Goal: Task Accomplishment & Management: Manage account settings

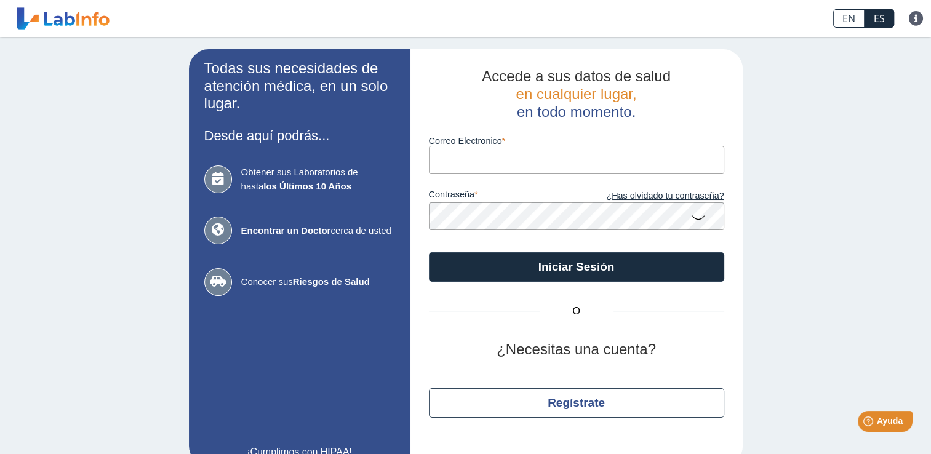
drag, startPoint x: 0, startPoint y: 0, endPoint x: 507, endPoint y: 150, distance: 529.0
click at [507, 151] on input "Correo Electronico" at bounding box center [576, 160] width 295 height 28
type input "[EMAIL_ADDRESS][DOMAIN_NAME]"
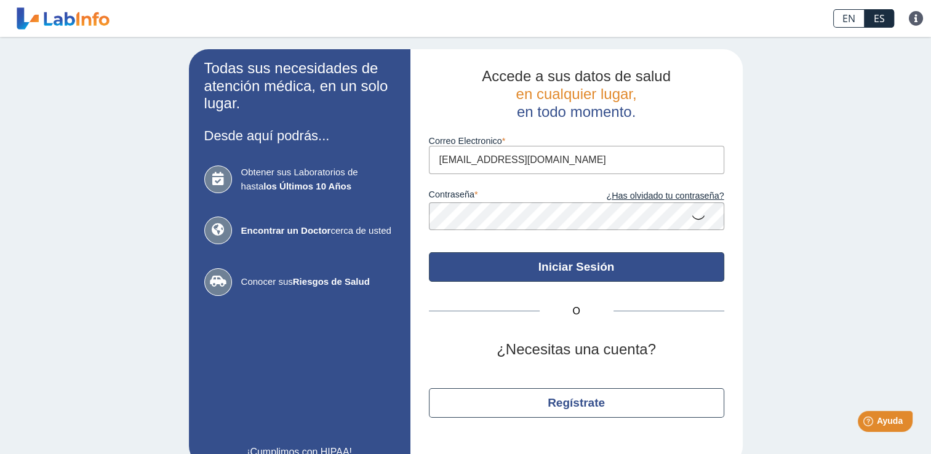
click at [576, 270] on button "Iniciar Sesión" at bounding box center [576, 267] width 295 height 30
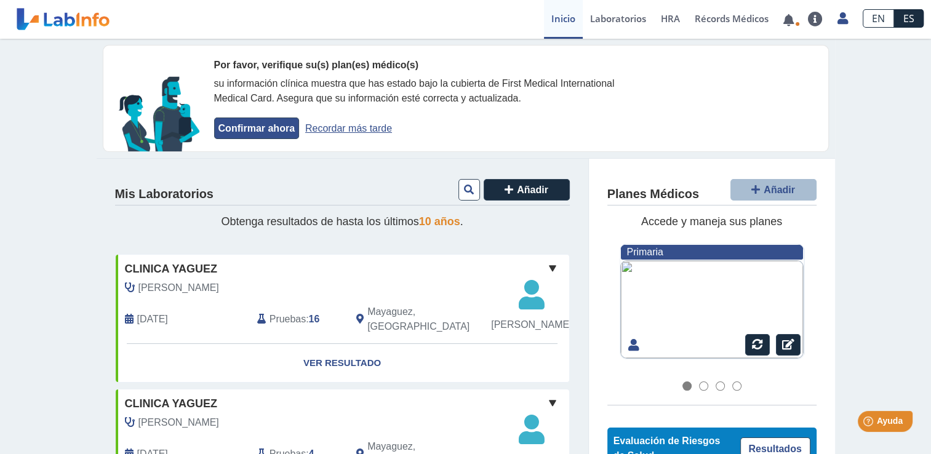
click at [241, 130] on button "Confirmar ahora" at bounding box center [256, 129] width 85 height 22
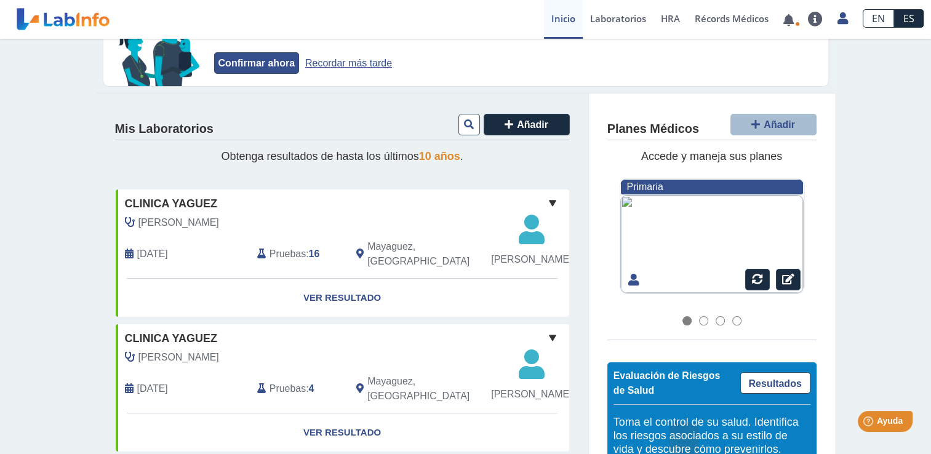
scroll to position [62, 0]
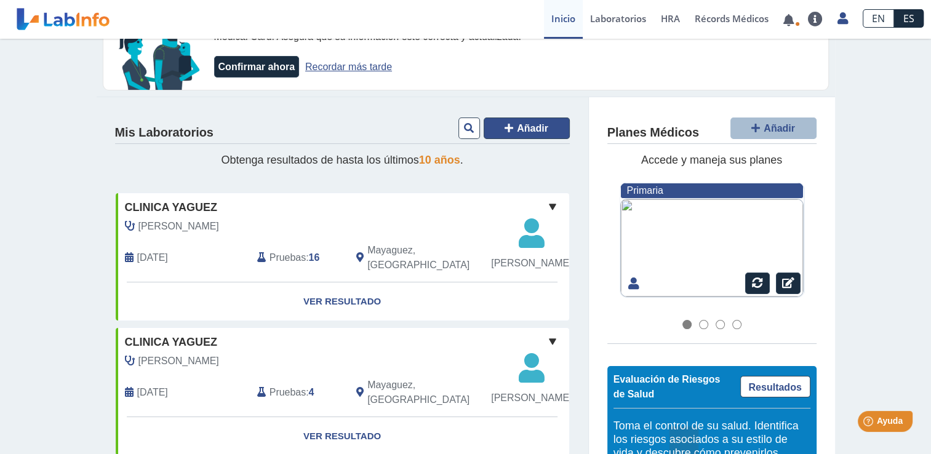
click at [522, 127] on span "Añadir" at bounding box center [532, 128] width 31 height 10
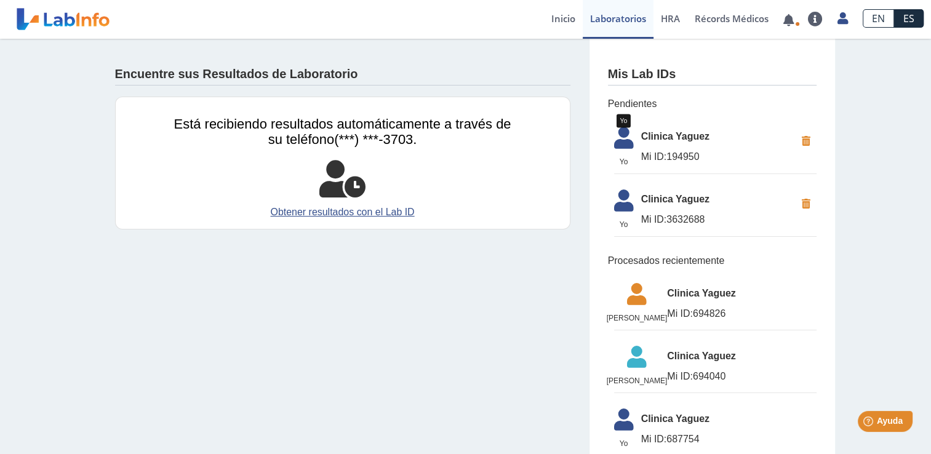
click at [616, 143] on icon at bounding box center [624, 142] width 34 height 30
click at [349, 212] on link "Obtener resultados con el Lab ID" at bounding box center [342, 212] width 337 height 15
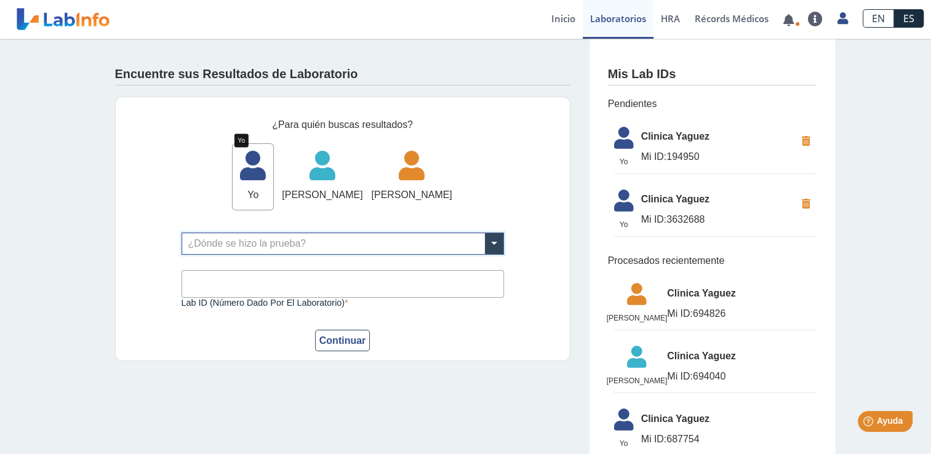
click at [233, 197] on span "Yo" at bounding box center [253, 195] width 41 height 15
click at [488, 238] on span at bounding box center [494, 243] width 18 height 21
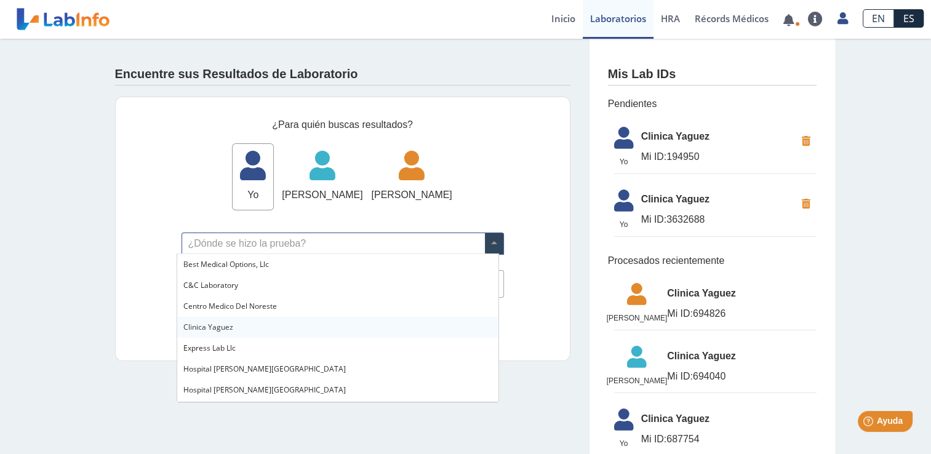
click at [217, 326] on span "Clinica Yaguez" at bounding box center [208, 327] width 50 height 10
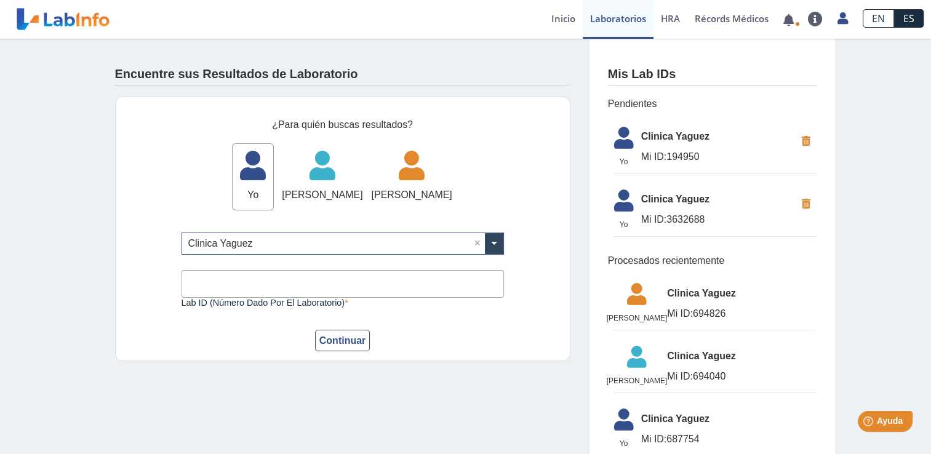
click at [356, 280] on input "Lab ID (número dado por el laboratorio)" at bounding box center [343, 284] width 323 height 28
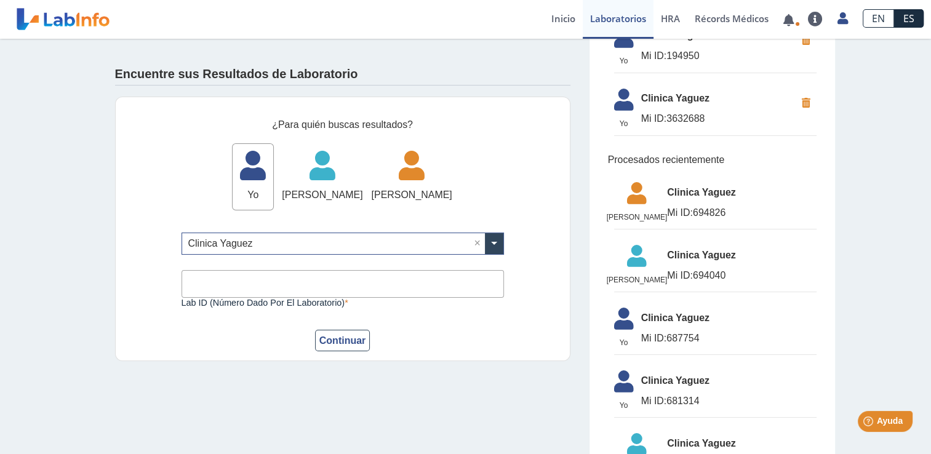
scroll to position [123, 0]
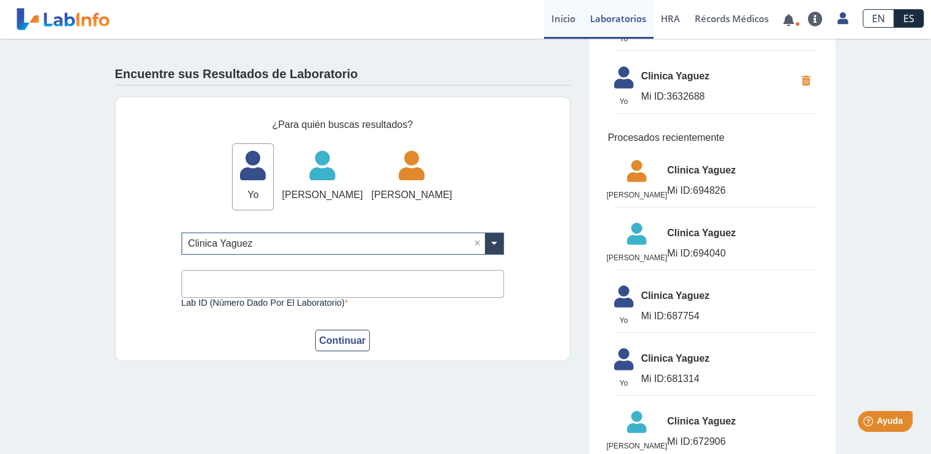
click at [560, 13] on link "Inicio" at bounding box center [563, 19] width 39 height 39
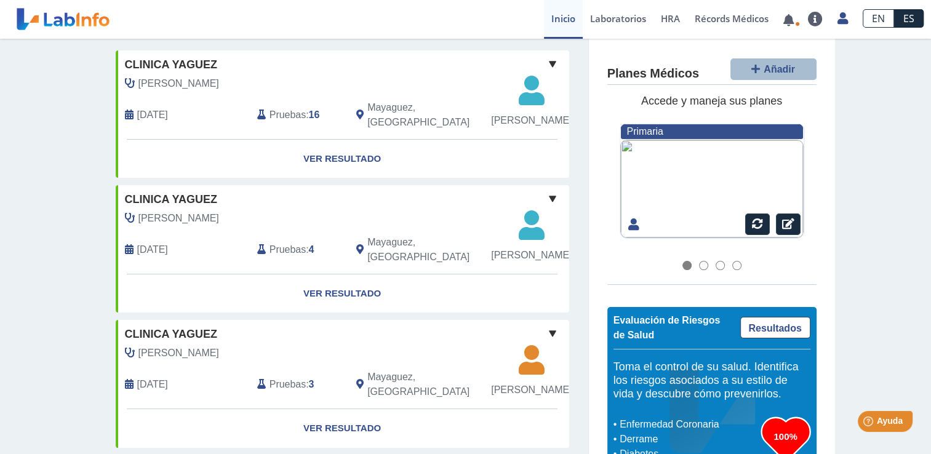
scroll to position [185, 0]
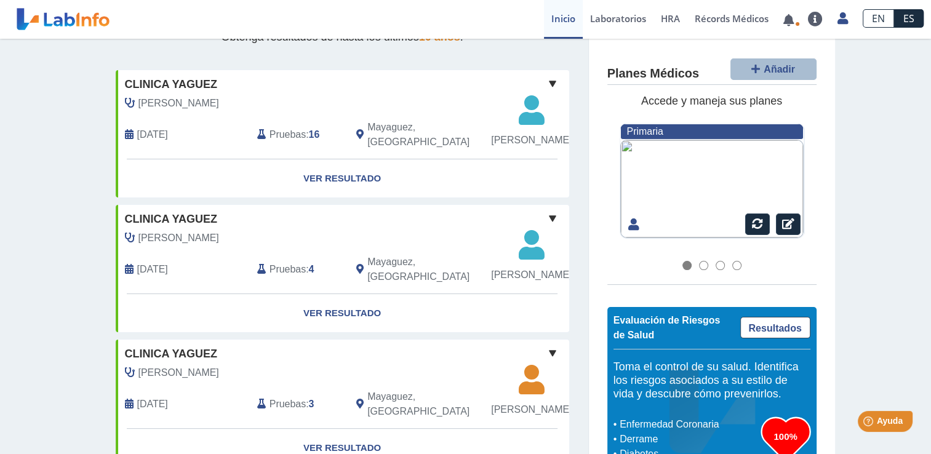
click at [709, 174] on div at bounding box center [712, 189] width 183 height 98
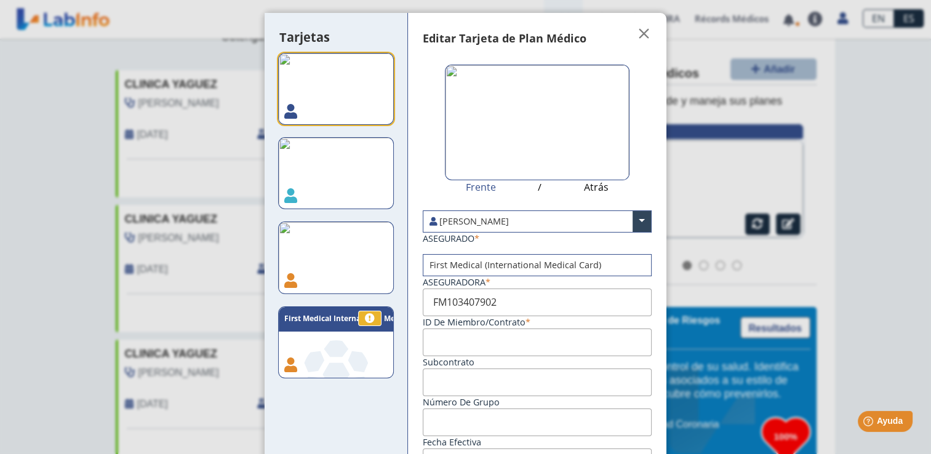
click at [331, 189] on img at bounding box center [336, 173] width 116 height 72
type input "Fm103407901"
type input "[DATE]"
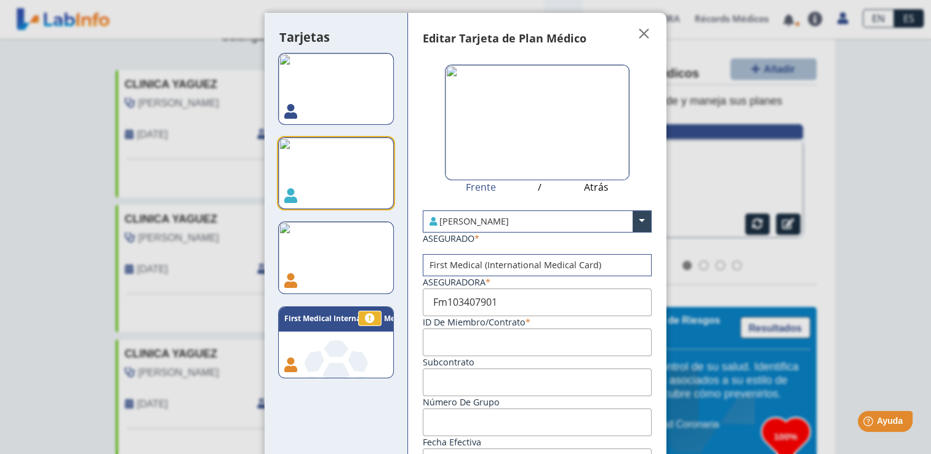
click at [331, 181] on img at bounding box center [336, 173] width 116 height 72
click at [327, 253] on img at bounding box center [336, 258] width 116 height 72
type input "Fm103407904"
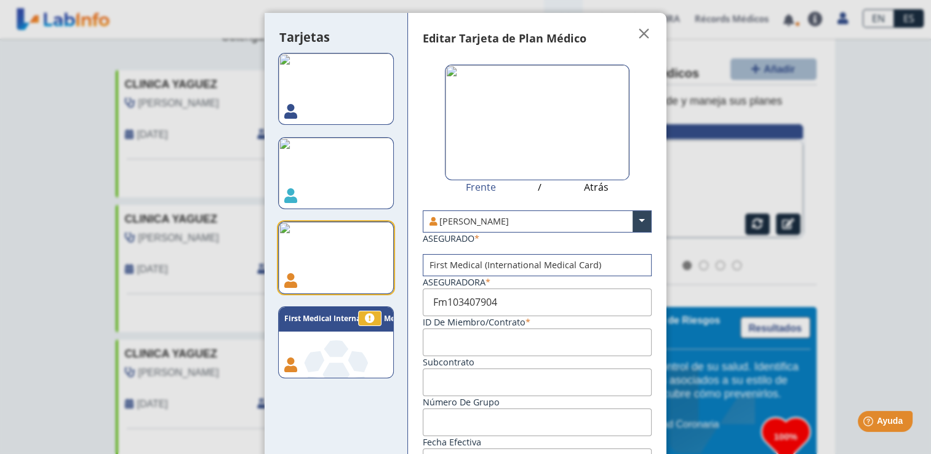
click at [327, 163] on img at bounding box center [336, 173] width 116 height 72
type input "Fm103407901"
type input "[DATE]"
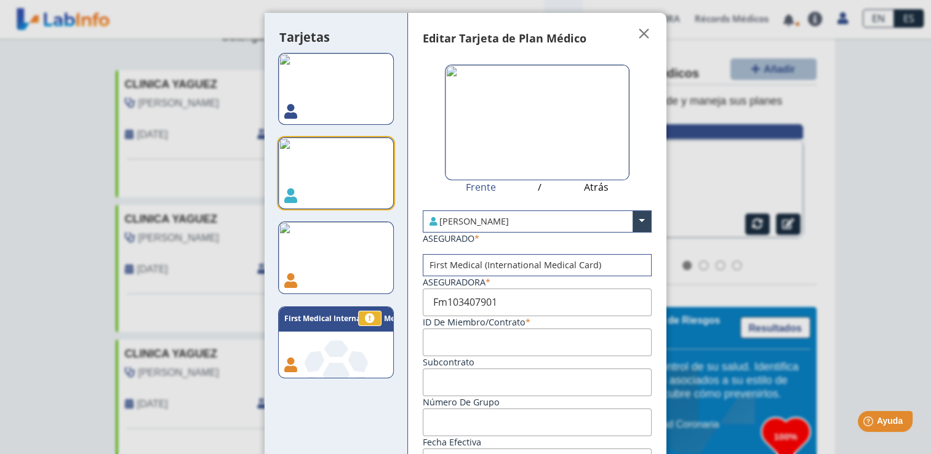
click at [327, 81] on img at bounding box center [336, 89] width 116 height 72
type input "FM103407902"
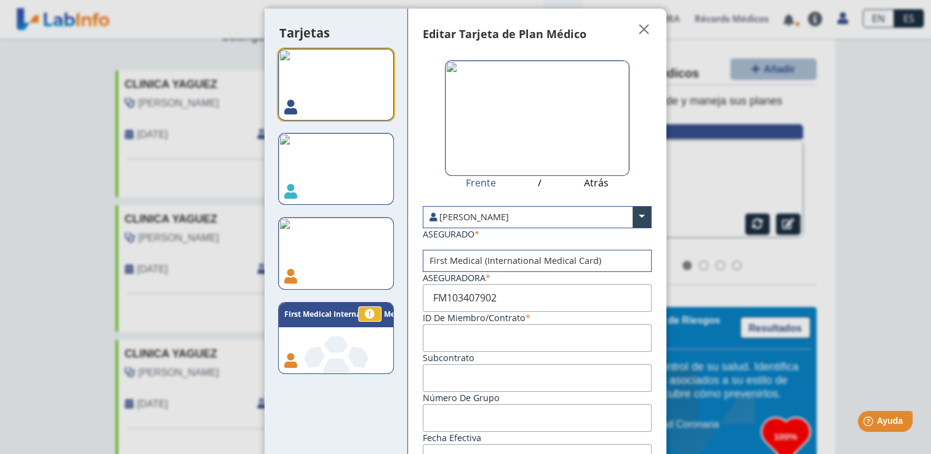
scroll to position [0, 0]
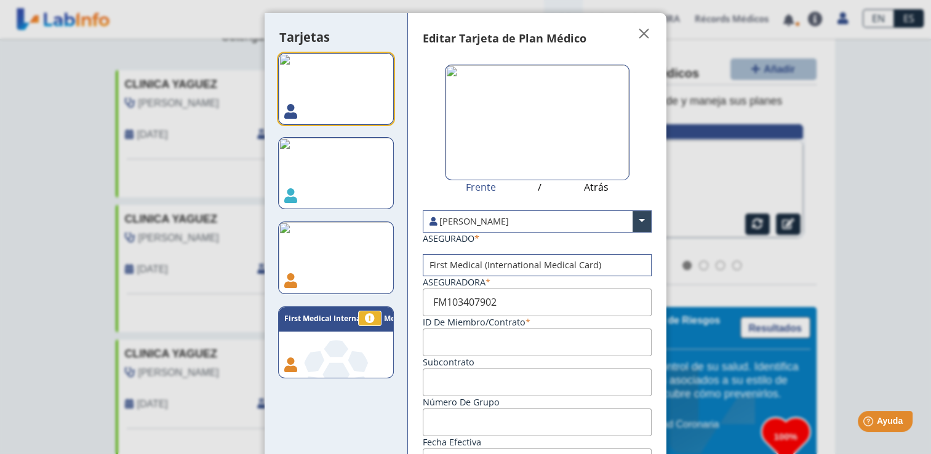
click at [324, 260] on img at bounding box center [336, 258] width 116 height 72
type input "Fm103407904"
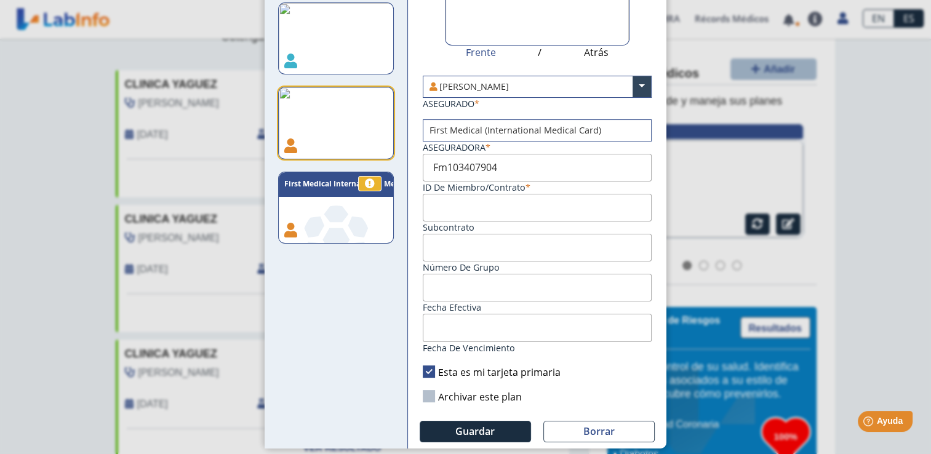
scroll to position [138, 0]
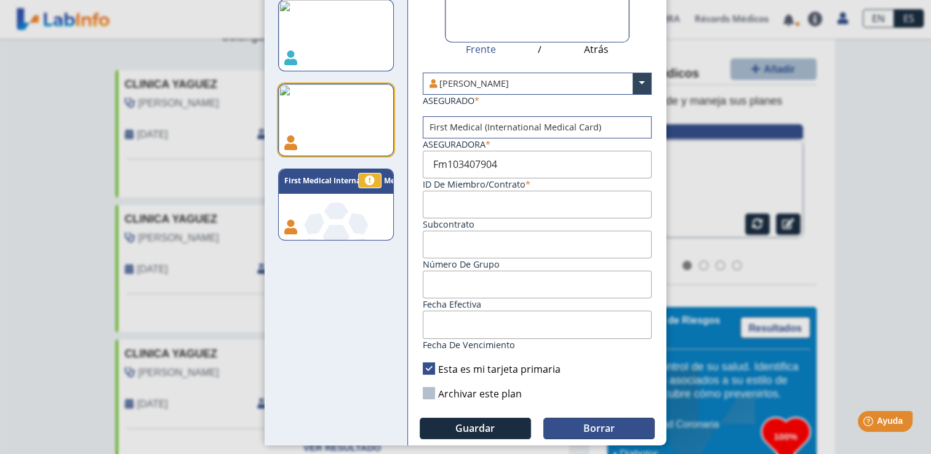
click at [584, 424] on span "Borrar" at bounding box center [599, 429] width 31 height 14
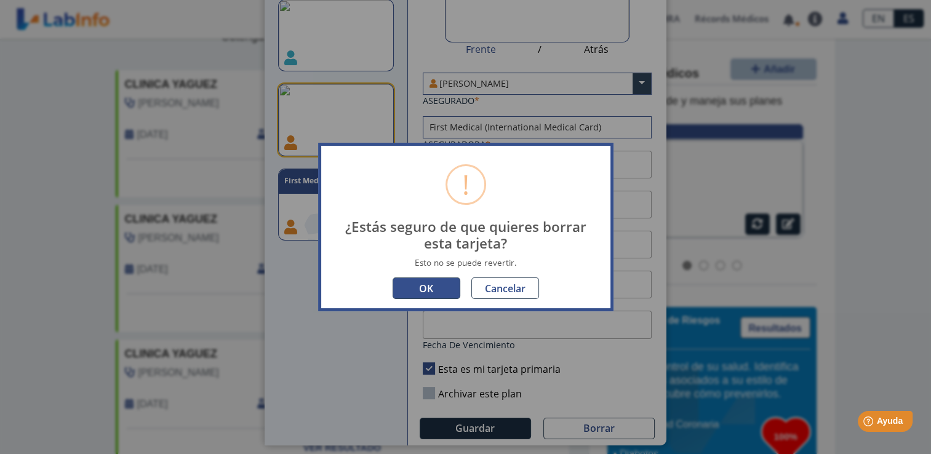
click at [423, 290] on button "OK" at bounding box center [427, 289] width 68 height 22
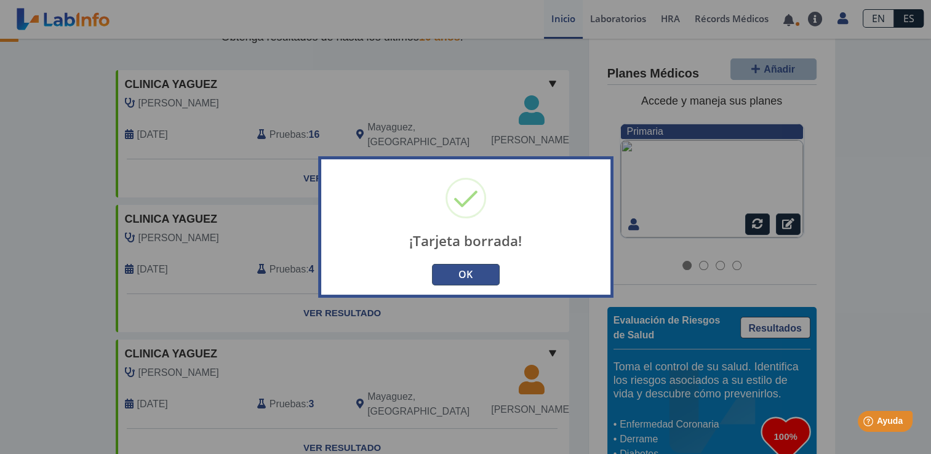
click at [465, 272] on button "OK" at bounding box center [466, 275] width 68 height 22
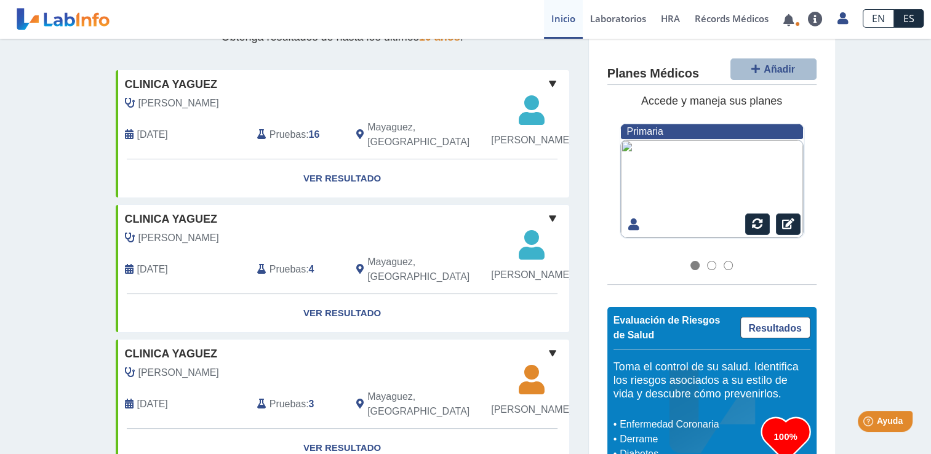
click at [669, 214] on div at bounding box center [712, 225] width 183 height 28
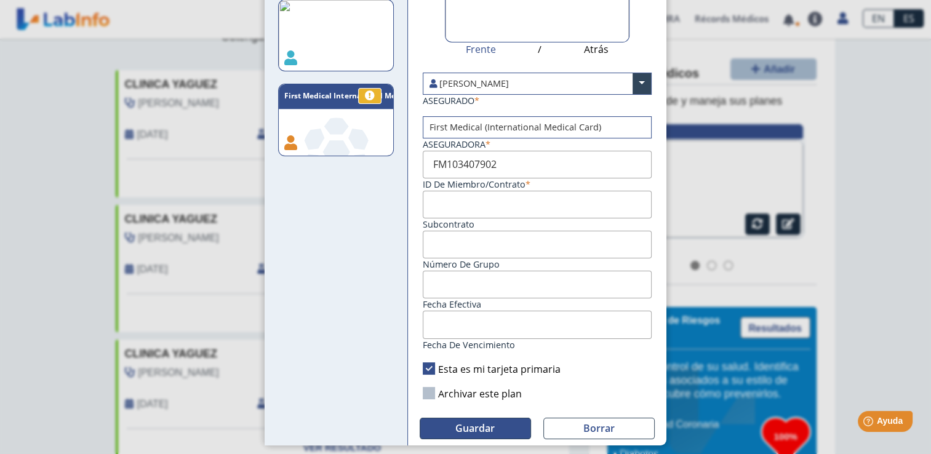
click at [460, 427] on span "Guardar" at bounding box center [475, 429] width 39 height 14
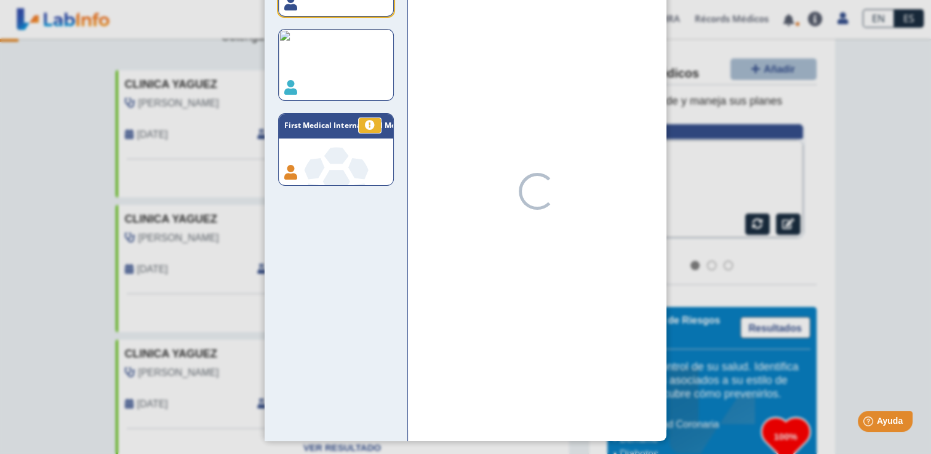
scroll to position [104, 0]
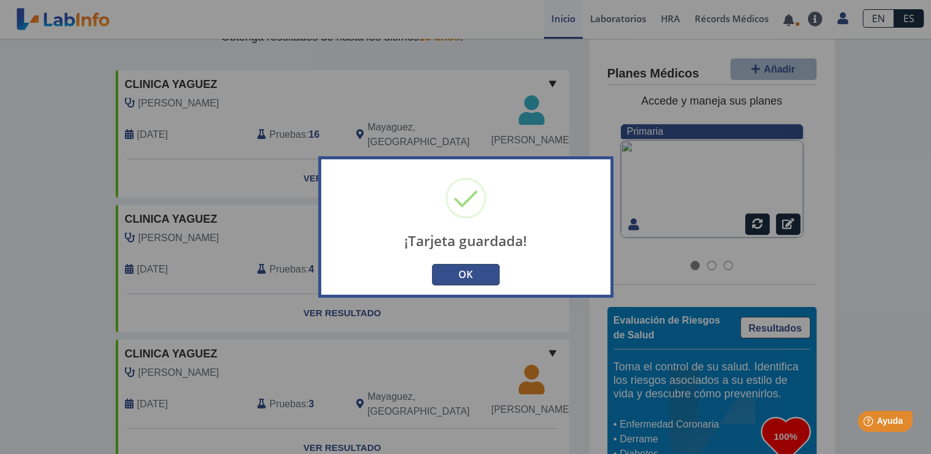
click at [456, 272] on button "OK" at bounding box center [466, 275] width 68 height 22
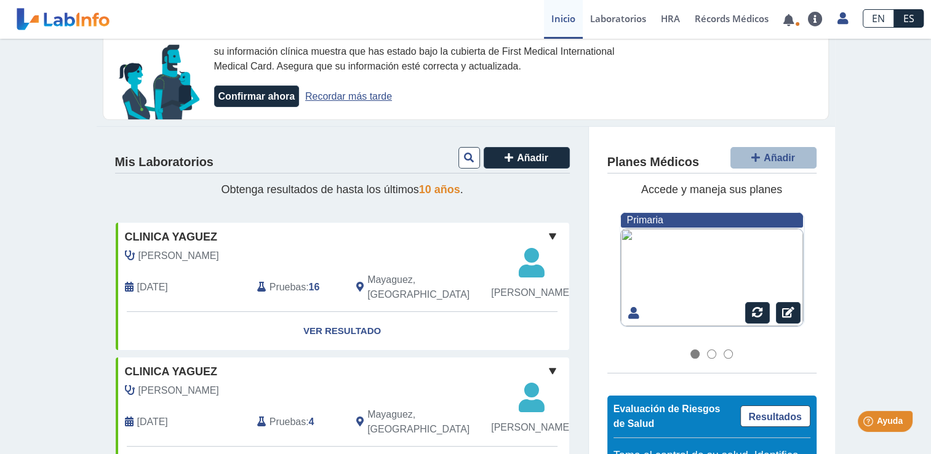
scroll to position [0, 0]
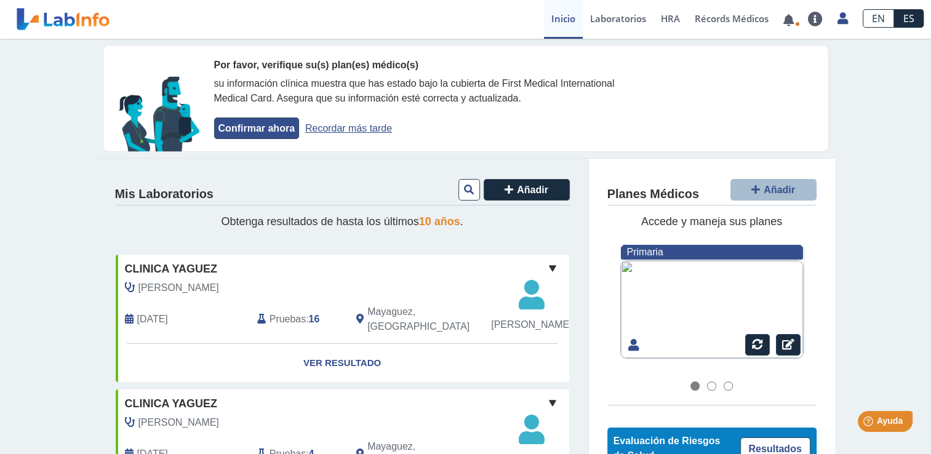
click at [251, 128] on button "Confirmar ahora" at bounding box center [256, 129] width 85 height 22
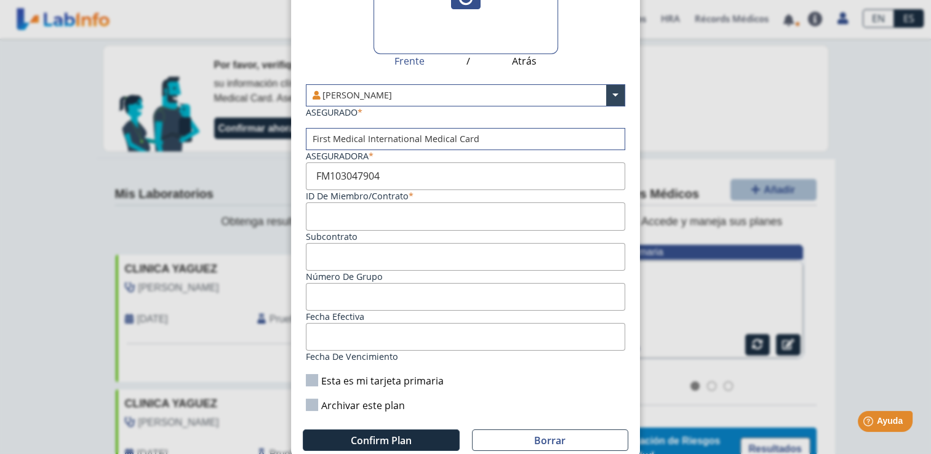
scroll to position [135, 0]
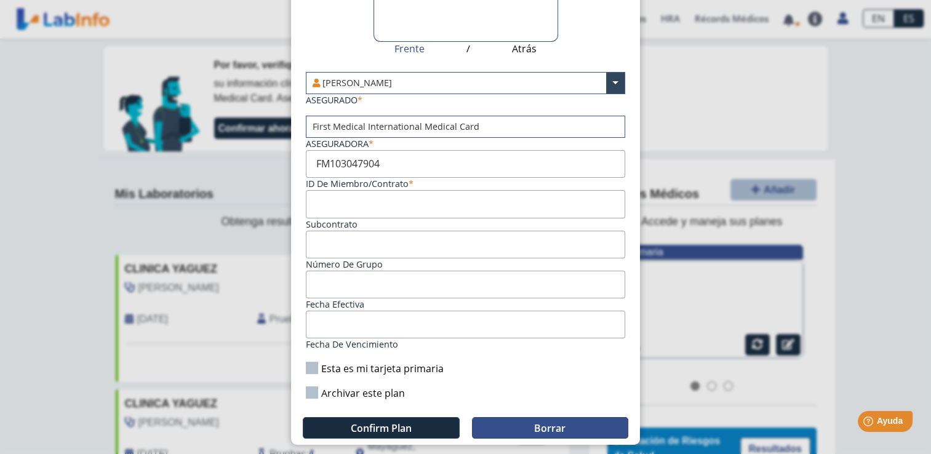
click at [539, 417] on button "Borrar" at bounding box center [550, 428] width 157 height 22
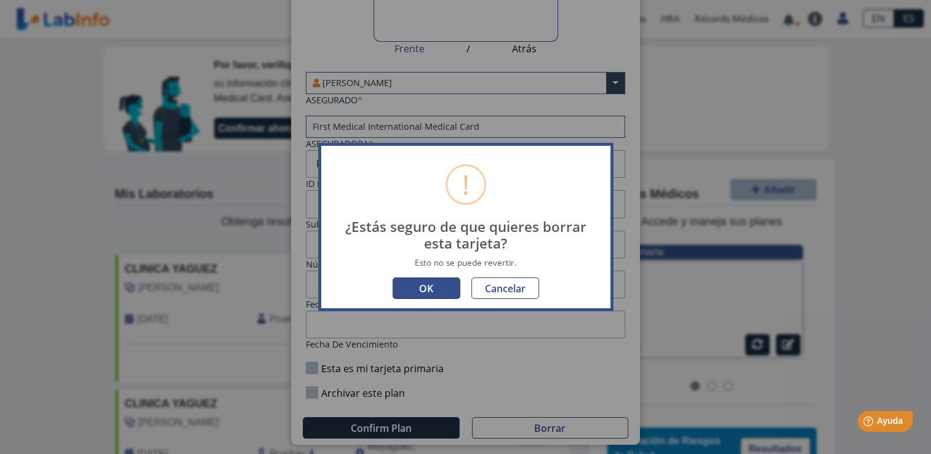
click at [424, 286] on button "OK" at bounding box center [427, 289] width 68 height 22
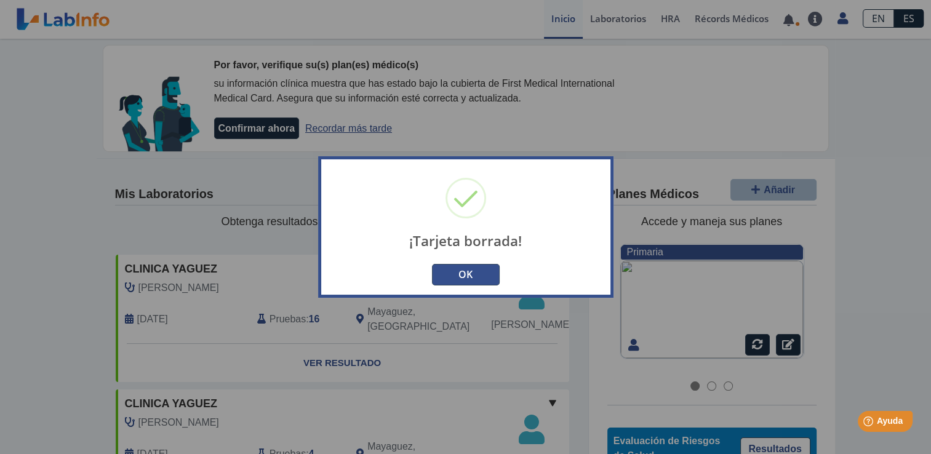
click at [448, 270] on button "OK" at bounding box center [466, 275] width 68 height 22
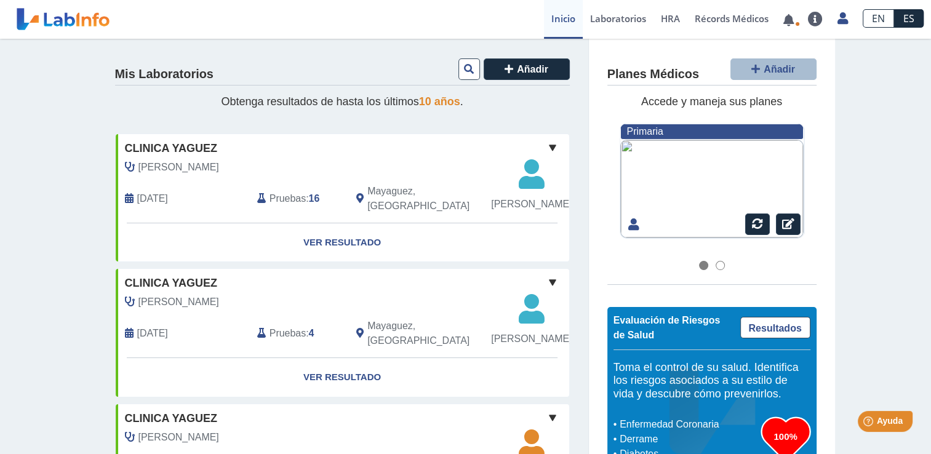
click at [643, 183] on div at bounding box center [712, 189] width 183 height 98
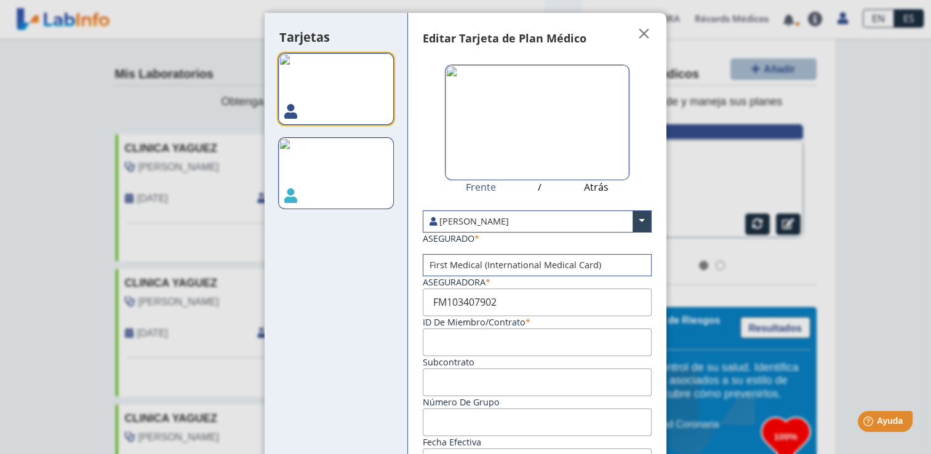
click at [341, 170] on img at bounding box center [336, 173] width 116 height 72
type input "Fm103407901"
type input "[DATE]"
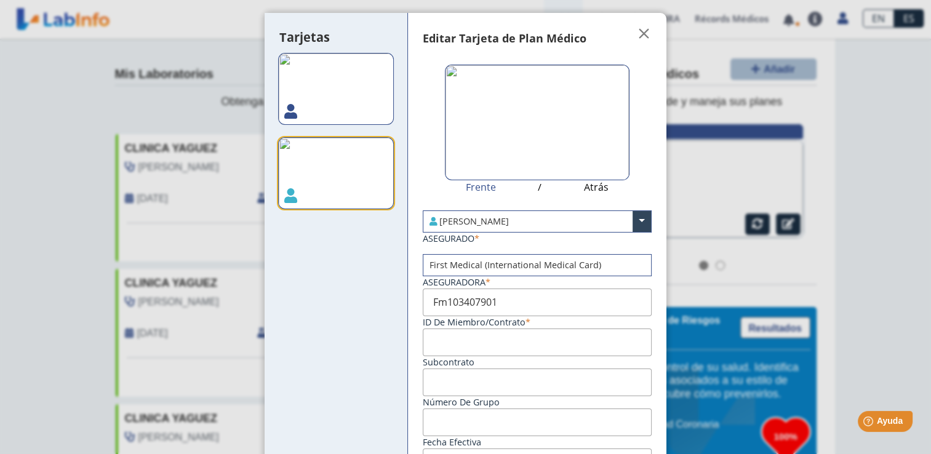
click at [489, 104] on img at bounding box center [537, 123] width 185 height 116
click at [0, 0] on input "file" at bounding box center [0, 0] width 0 height 0
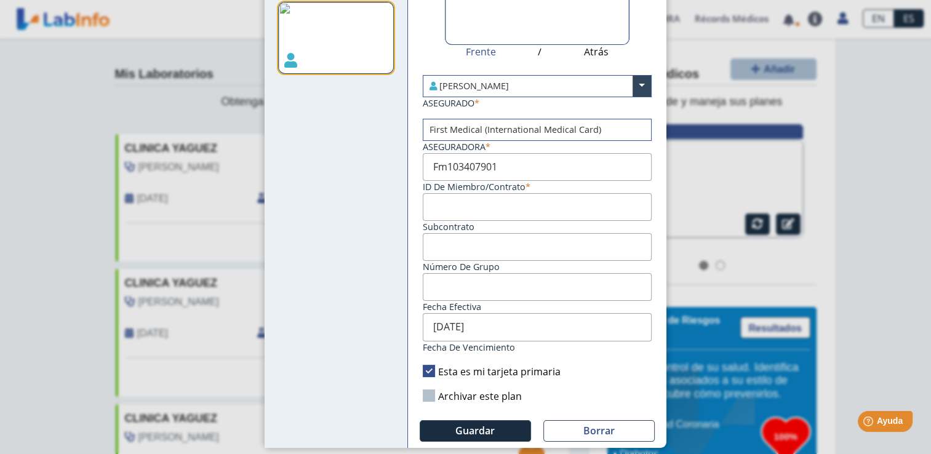
scroll to position [138, 0]
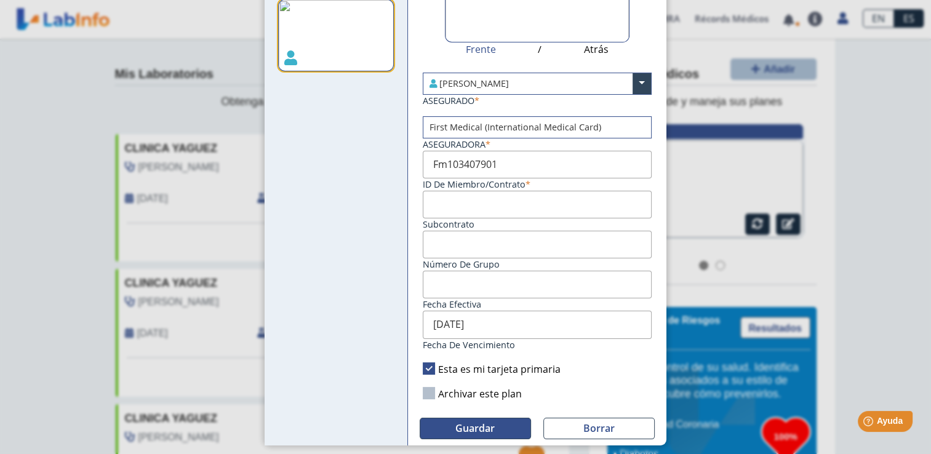
click at [487, 425] on span "Guardar" at bounding box center [475, 429] width 39 height 14
click at [0, 0] on div "Loading..." at bounding box center [0, 0] width 0 height 0
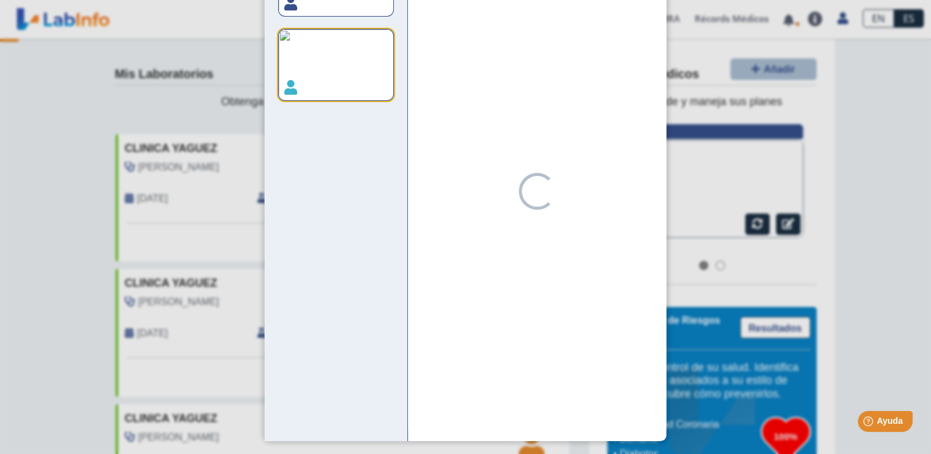
scroll to position [104, 0]
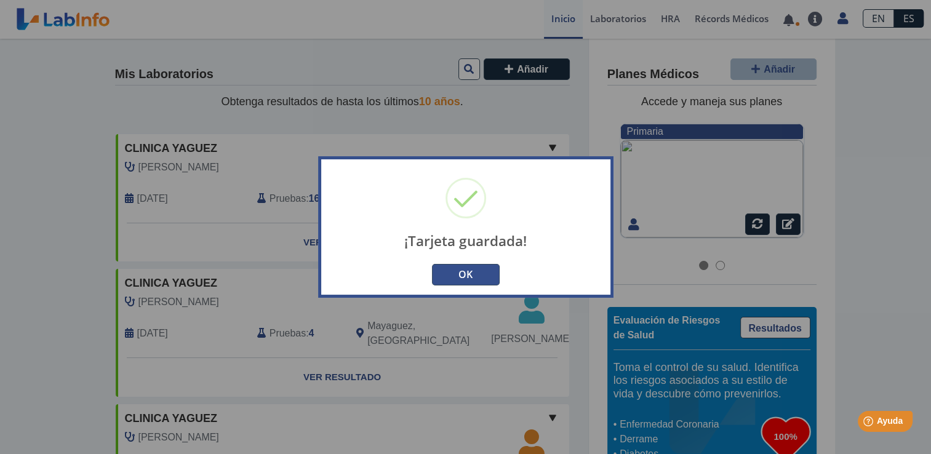
drag, startPoint x: 487, startPoint y: 425, endPoint x: 468, endPoint y: 275, distance: 150.7
click at [468, 275] on button "OK" at bounding box center [466, 275] width 68 height 22
click at [468, 275] on div "¡Tarjeta guardada! × OK No Cancelar" at bounding box center [465, 227] width 295 height 142
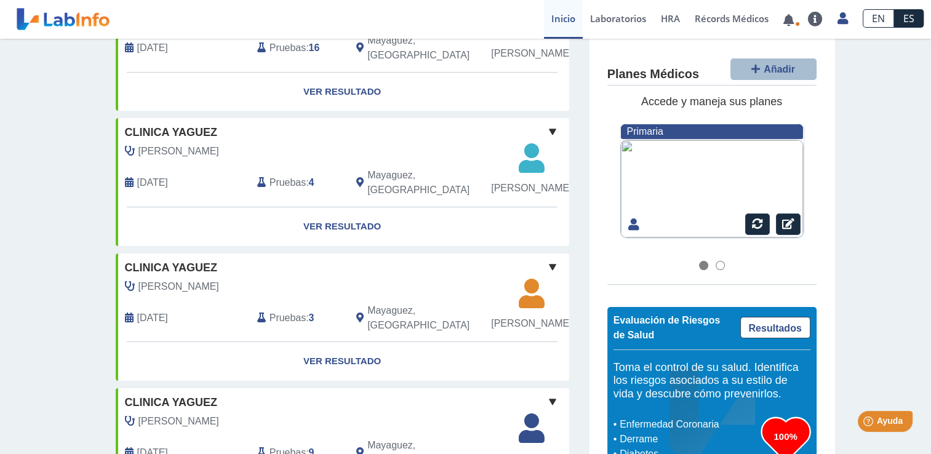
scroll to position [0, 0]
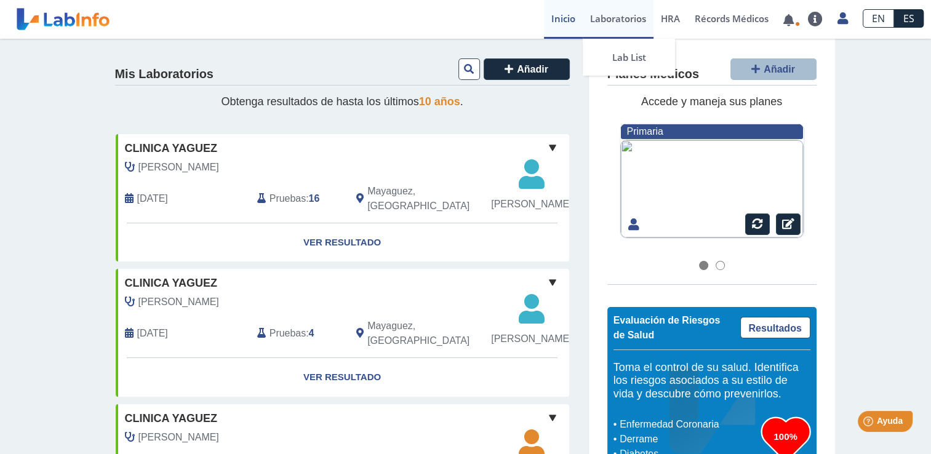
click at [616, 15] on link "Laboratorios" at bounding box center [618, 19] width 71 height 39
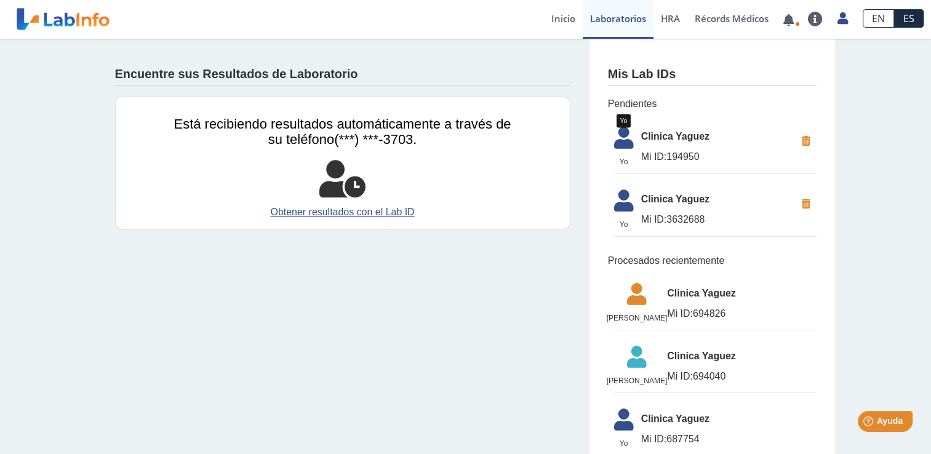
click at [619, 147] on icon at bounding box center [624, 142] width 34 height 30
click at [621, 163] on span "Yo" at bounding box center [624, 161] width 34 height 11
click at [619, 139] on icon at bounding box center [624, 142] width 34 height 30
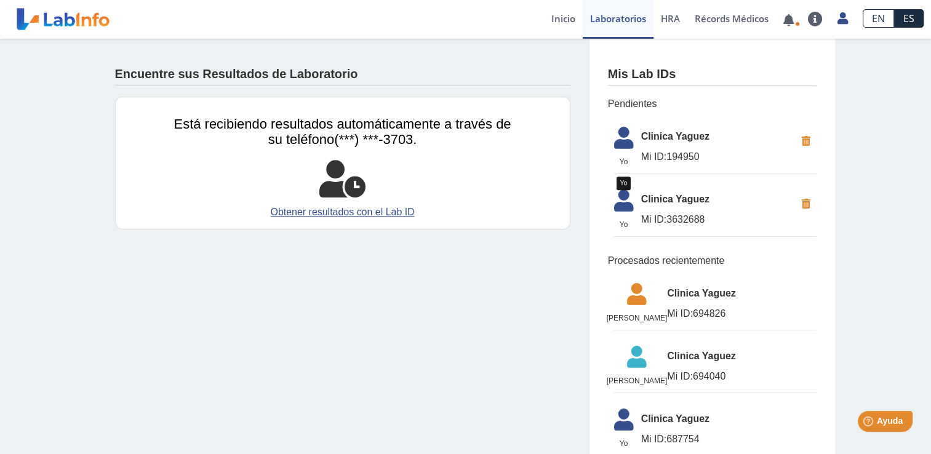
click at [618, 203] on icon at bounding box center [624, 205] width 34 height 30
click at [342, 212] on link "Obtener resultados con el Lab ID" at bounding box center [342, 212] width 337 height 15
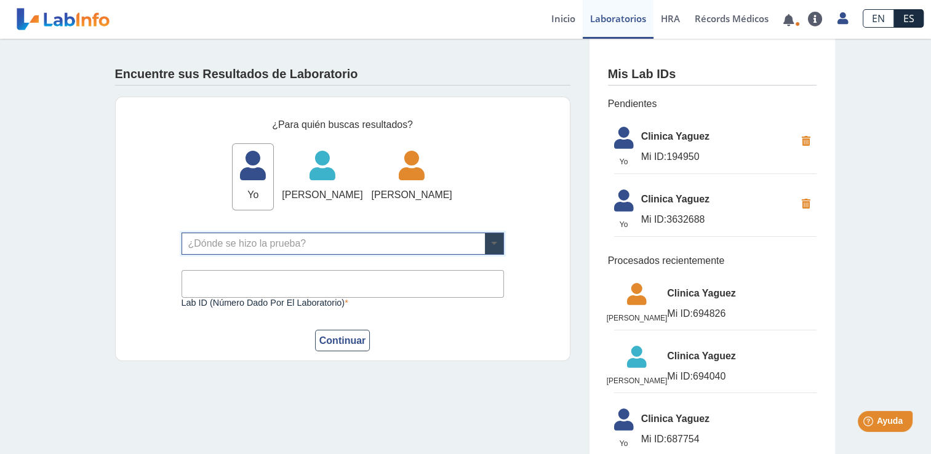
click at [492, 249] on span at bounding box center [494, 243] width 18 height 21
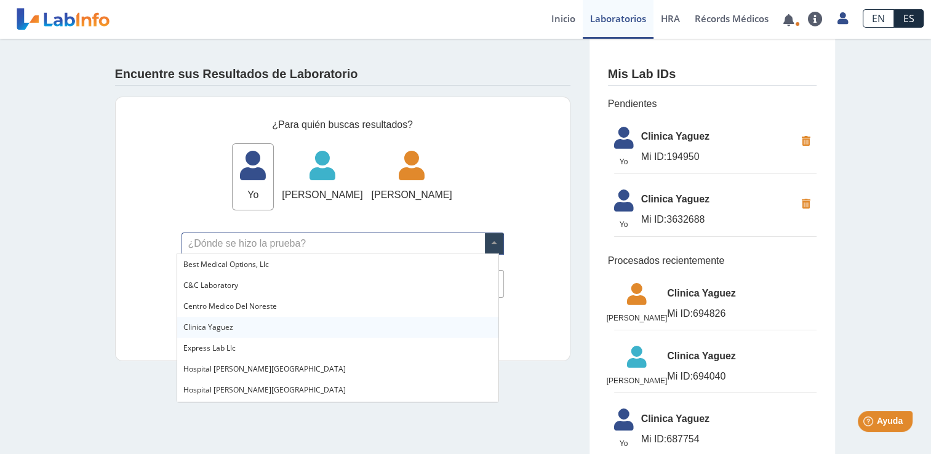
click at [263, 323] on div "Clinica Yaguez" at bounding box center [337, 327] width 321 height 21
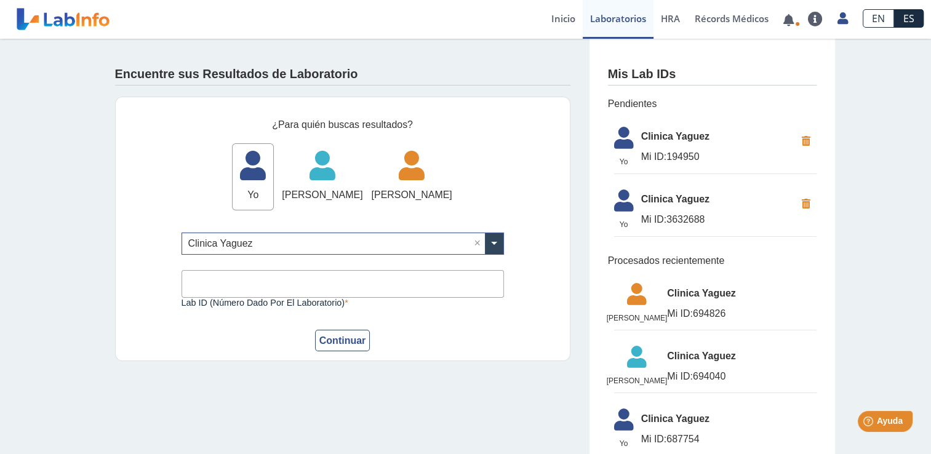
click at [319, 275] on input "Lab ID (número dado por el laboratorio)" at bounding box center [343, 284] width 323 height 28
click at [675, 18] on span "HRA" at bounding box center [670, 18] width 19 height 12
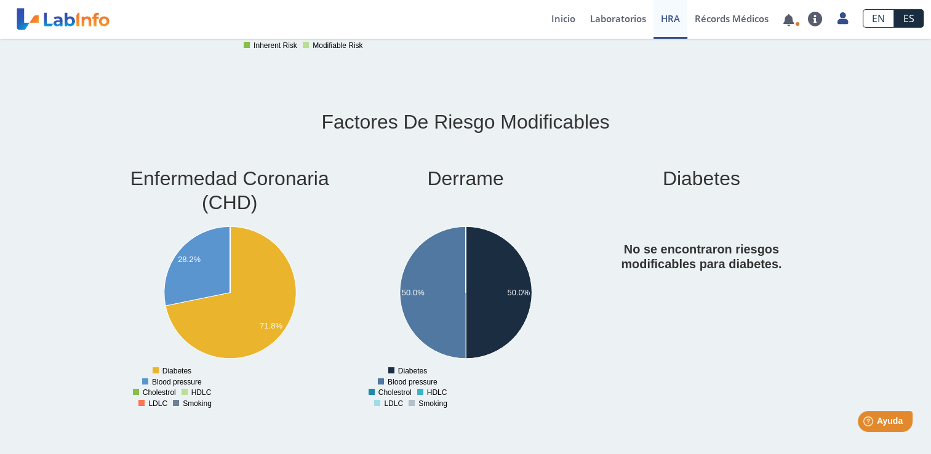
scroll to position [475, 0]
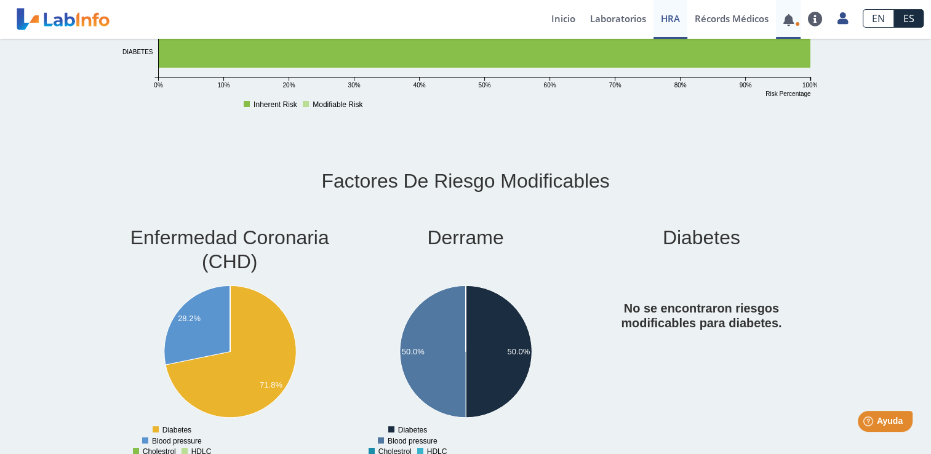
click at [783, 17] on link at bounding box center [788, 19] width 25 height 9
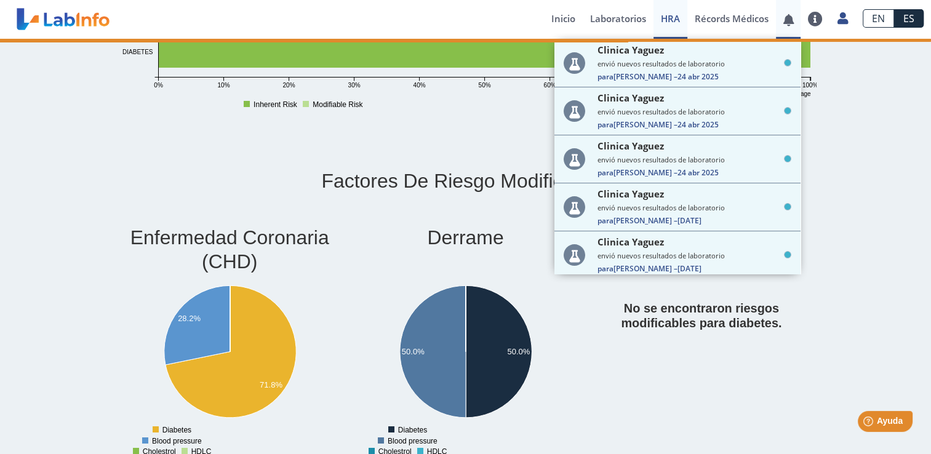
scroll to position [0, 0]
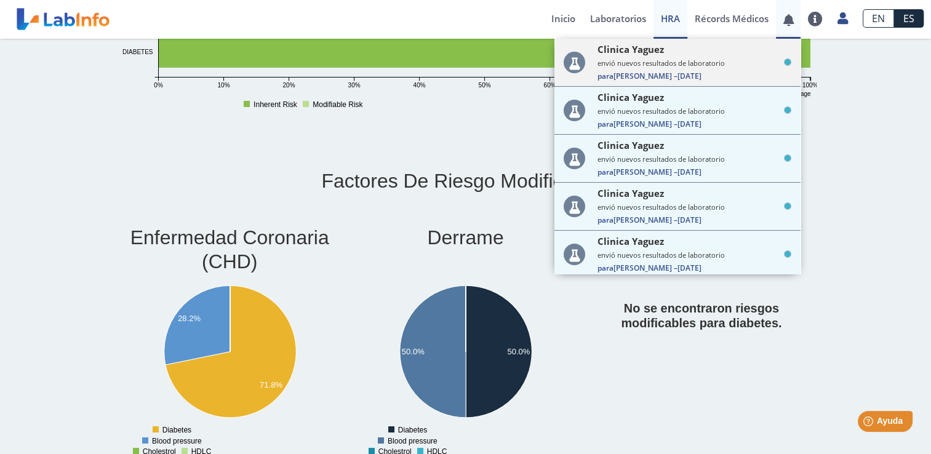
click at [605, 75] on span "Para" at bounding box center [606, 76] width 16 height 10
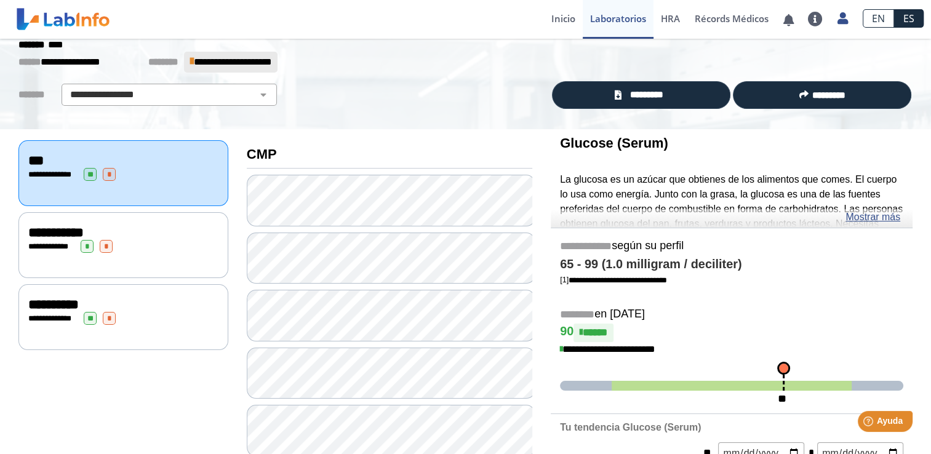
scroll to position [44, 0]
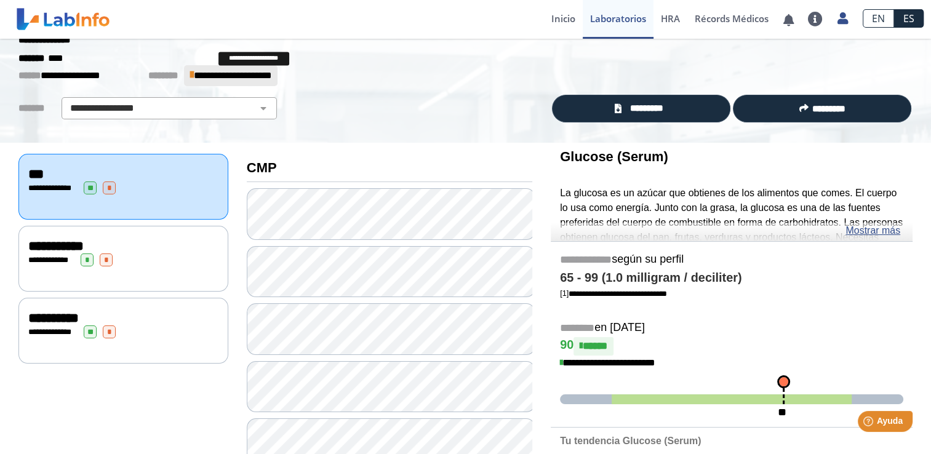
click at [234, 75] on span "**********" at bounding box center [233, 75] width 78 height 9
click at [234, 74] on span "**********" at bounding box center [233, 75] width 78 height 9
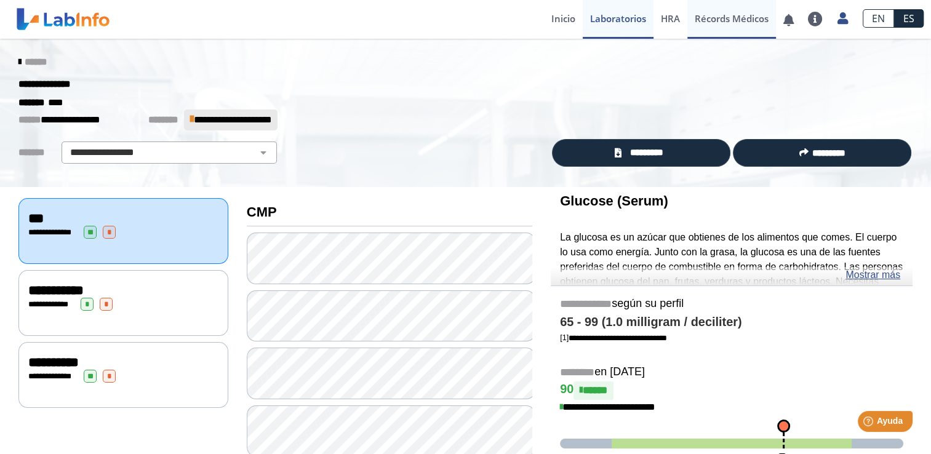
click at [712, 13] on link "Récords Médicos" at bounding box center [732, 19] width 89 height 39
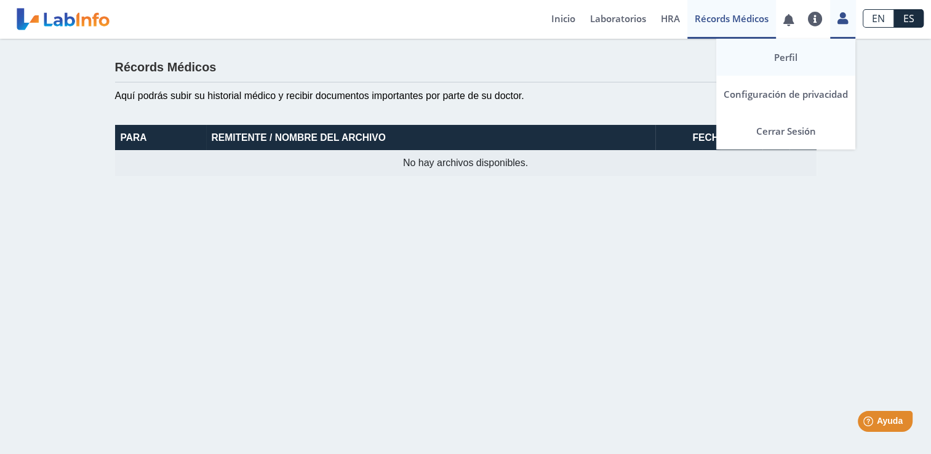
click at [792, 58] on link "Perfil" at bounding box center [786, 57] width 139 height 37
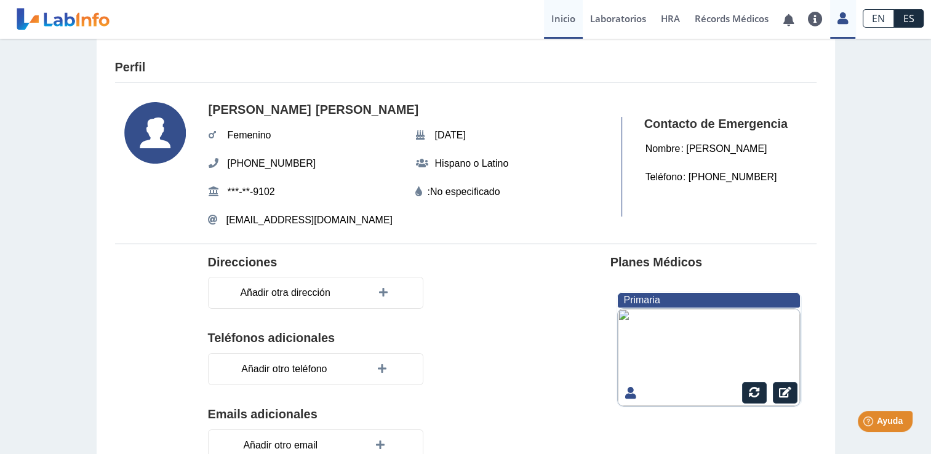
click at [564, 16] on link "Inicio" at bounding box center [563, 19] width 39 height 39
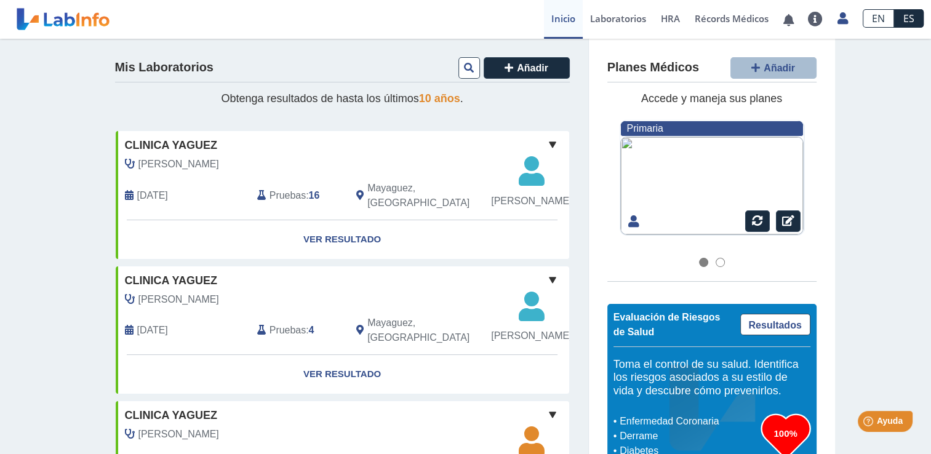
click at [678, 188] on div at bounding box center [712, 186] width 183 height 98
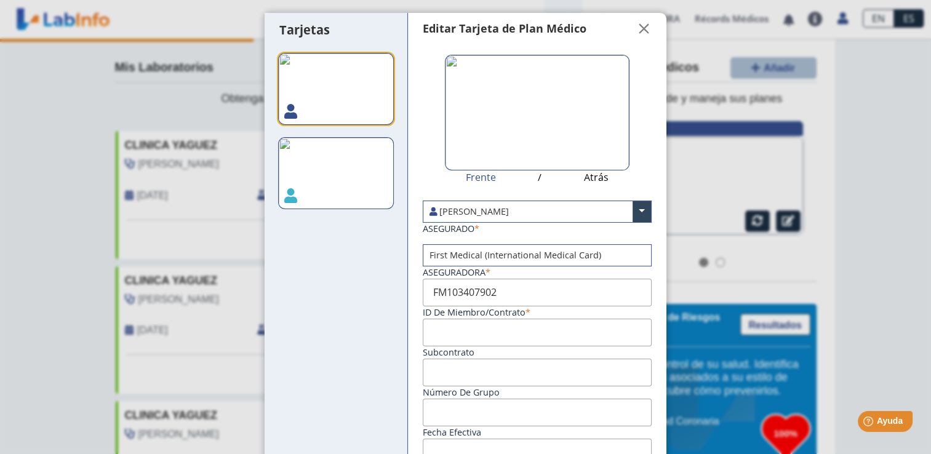
click at [311, 176] on img at bounding box center [336, 173] width 116 height 72
type input "Fm103407901"
type input "[DATE]"
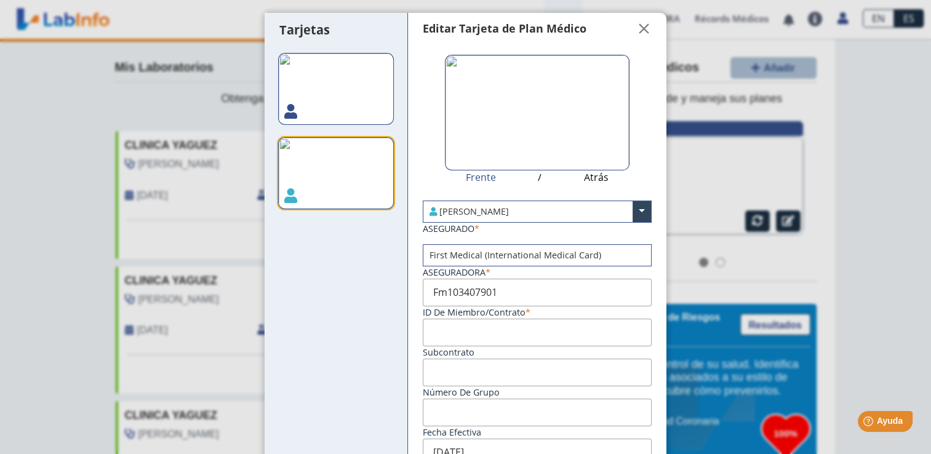
click at [352, 170] on img at bounding box center [336, 173] width 116 height 72
click at [344, 90] on img at bounding box center [336, 89] width 116 height 72
type input "FM103407902"
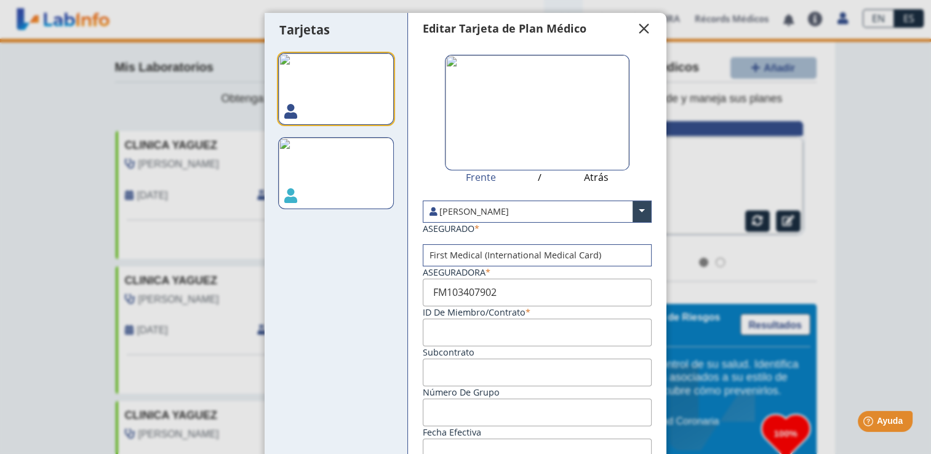
drag, startPoint x: 638, startPoint y: 25, endPoint x: 627, endPoint y: 42, distance: 19.6
click at [638, 24] on span "" at bounding box center [644, 29] width 15 height 15
